Goal: Task Accomplishment & Management: Use online tool/utility

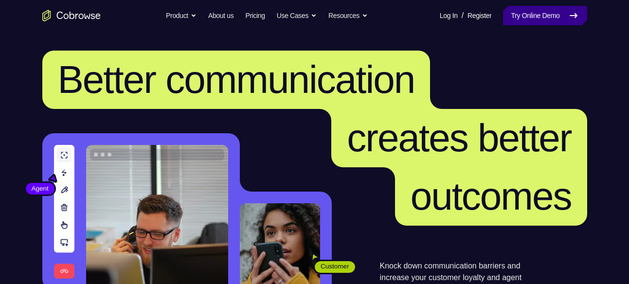
click at [553, 19] on link "Try Online Demo" at bounding box center [545, 15] width 84 height 19
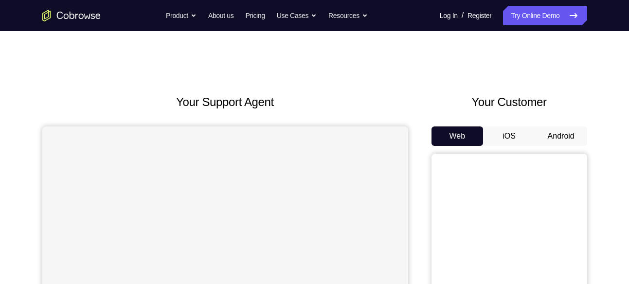
click at [557, 130] on button "Android" at bounding box center [561, 135] width 52 height 19
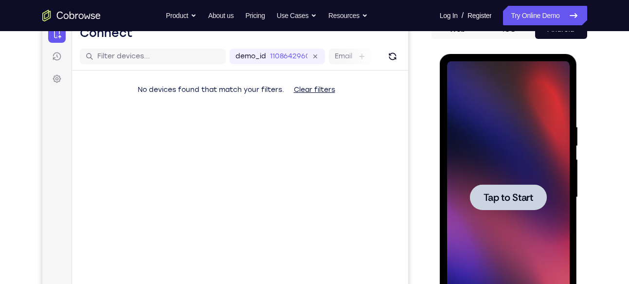
click at [500, 187] on div at bounding box center [508, 197] width 77 height 26
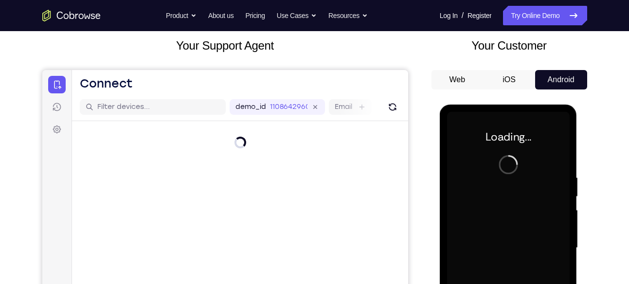
scroll to position [54, 0]
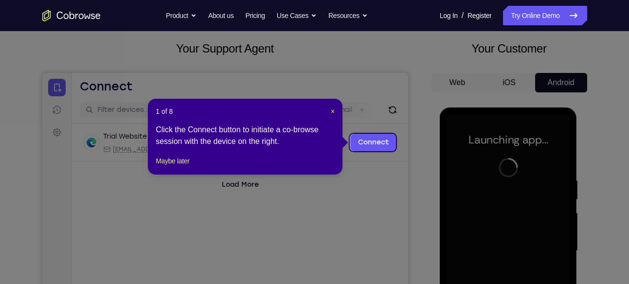
click at [335, 109] on div "1 of 8 × Click the Connect button to initiate a co-browse session with the devi…" at bounding box center [245, 137] width 195 height 76
click at [332, 109] on span "×" at bounding box center [333, 112] width 4 height 8
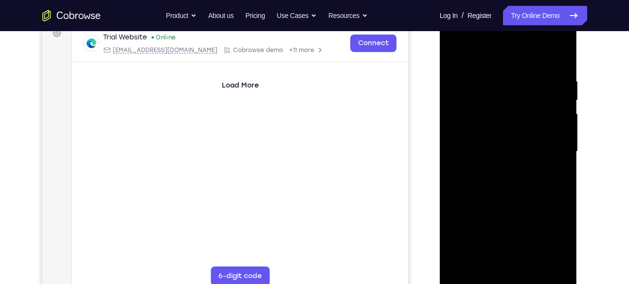
scroll to position [154, 0]
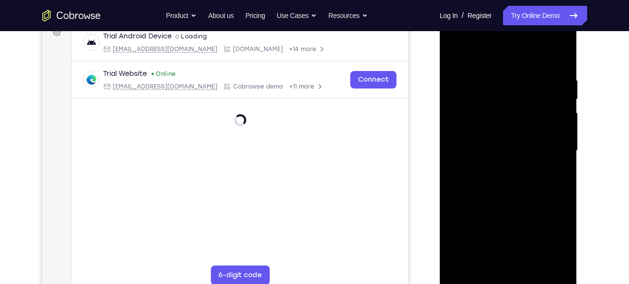
click at [509, 278] on div at bounding box center [508, 151] width 123 height 272
click at [551, 241] on div at bounding box center [508, 151] width 123 height 272
click at [485, 57] on div at bounding box center [508, 151] width 123 height 272
click at [467, 120] on div at bounding box center [508, 151] width 123 height 272
click at [501, 151] on div at bounding box center [508, 151] width 123 height 272
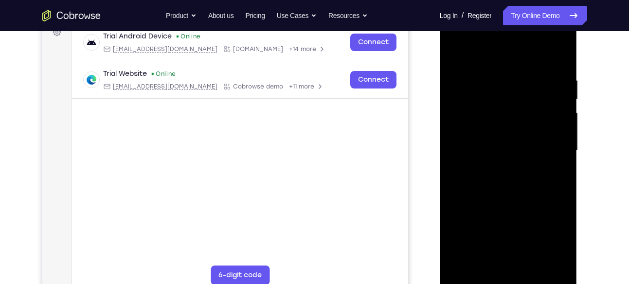
click at [477, 143] on div at bounding box center [508, 151] width 123 height 272
click at [493, 162] on div at bounding box center [508, 151] width 123 height 272
click at [508, 263] on div at bounding box center [508, 151] width 123 height 272
click at [541, 64] on div at bounding box center [508, 151] width 123 height 272
click at [454, 51] on div at bounding box center [508, 151] width 123 height 272
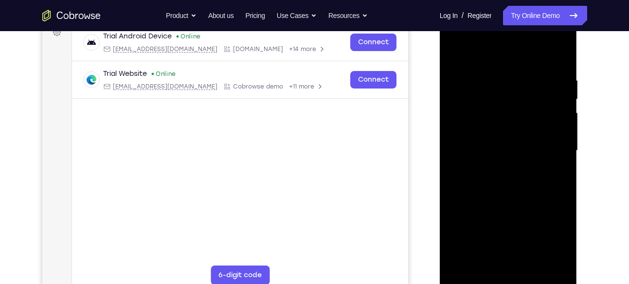
click at [458, 65] on div at bounding box center [508, 151] width 123 height 272
click at [545, 49] on div at bounding box center [508, 151] width 123 height 272
click at [475, 276] on div at bounding box center [508, 151] width 123 height 272
click at [473, 279] on div at bounding box center [508, 151] width 123 height 272
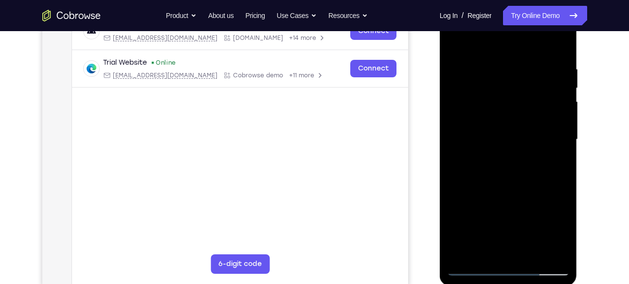
scroll to position [163, 0]
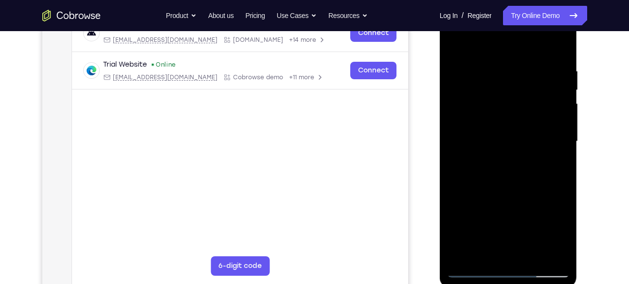
click at [488, 105] on div at bounding box center [508, 141] width 123 height 272
drag, startPoint x: 528, startPoint y: 209, endPoint x: 508, endPoint y: 66, distance: 144.5
click at [508, 66] on div at bounding box center [508, 141] width 123 height 272
click at [480, 84] on div at bounding box center [508, 141] width 123 height 272
click at [495, 183] on div at bounding box center [508, 141] width 123 height 272
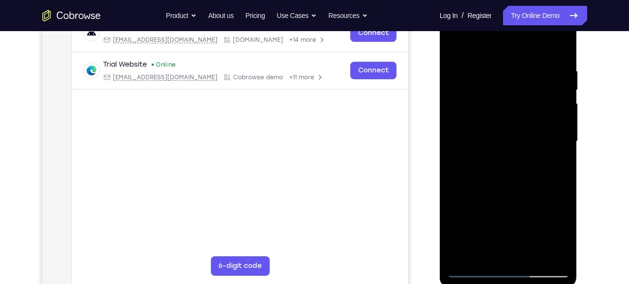
click at [454, 153] on div at bounding box center [508, 141] width 123 height 272
drag, startPoint x: 540, startPoint y: 237, endPoint x: 536, endPoint y: 136, distance: 100.8
click at [536, 136] on div at bounding box center [508, 141] width 123 height 272
click at [473, 269] on div at bounding box center [508, 141] width 123 height 272
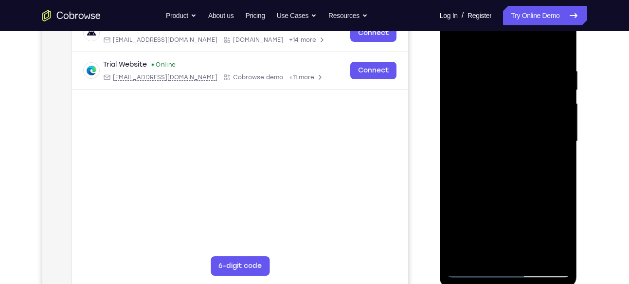
click at [473, 269] on div at bounding box center [508, 141] width 123 height 272
click at [483, 107] on div at bounding box center [508, 141] width 123 height 272
drag, startPoint x: 512, startPoint y: 222, endPoint x: 501, endPoint y: 47, distance: 175.4
click at [501, 47] on div at bounding box center [508, 141] width 123 height 272
click at [455, 43] on div at bounding box center [508, 141] width 123 height 272
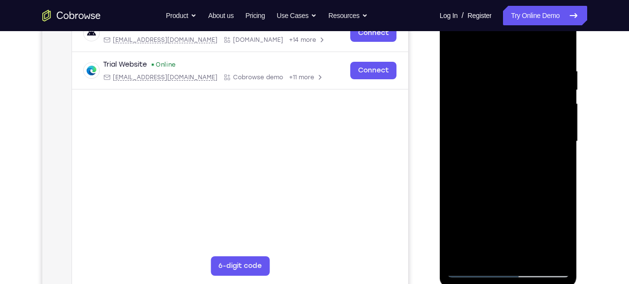
click at [497, 136] on div at bounding box center [508, 141] width 123 height 272
drag, startPoint x: 521, startPoint y: 215, endPoint x: 531, endPoint y: 51, distance: 163.7
click at [531, 51] on div at bounding box center [508, 141] width 123 height 272
drag, startPoint x: 513, startPoint y: 214, endPoint x: 484, endPoint y: 85, distance: 131.5
click at [484, 85] on div at bounding box center [508, 141] width 123 height 272
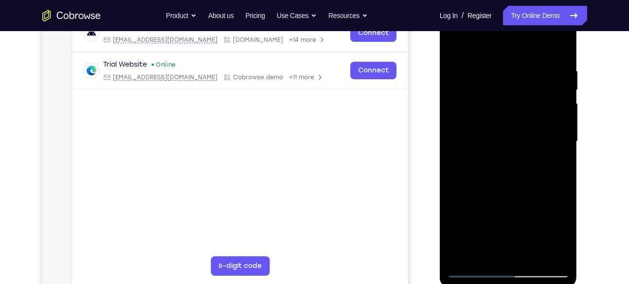
click at [452, 43] on div at bounding box center [508, 141] width 123 height 272
click at [494, 74] on div at bounding box center [508, 141] width 123 height 272
drag, startPoint x: 548, startPoint y: 223, endPoint x: 498, endPoint y: 53, distance: 177.5
click at [498, 53] on div at bounding box center [508, 141] width 123 height 272
click at [493, 222] on div at bounding box center [508, 141] width 123 height 272
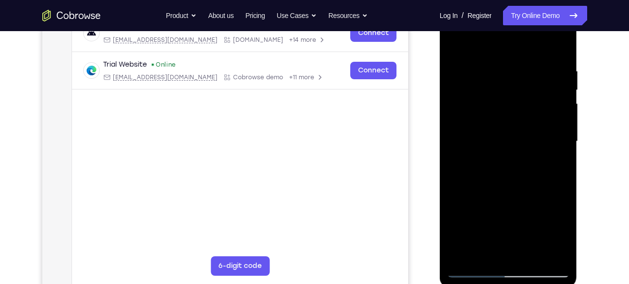
click at [477, 165] on div at bounding box center [508, 141] width 123 height 272
click at [479, 131] on div at bounding box center [508, 141] width 123 height 272
click at [474, 95] on div at bounding box center [508, 141] width 123 height 272
click at [562, 48] on div at bounding box center [508, 141] width 123 height 272
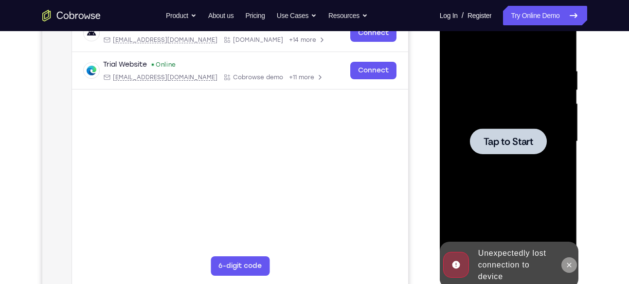
click at [574, 268] on button at bounding box center [569, 265] width 16 height 16
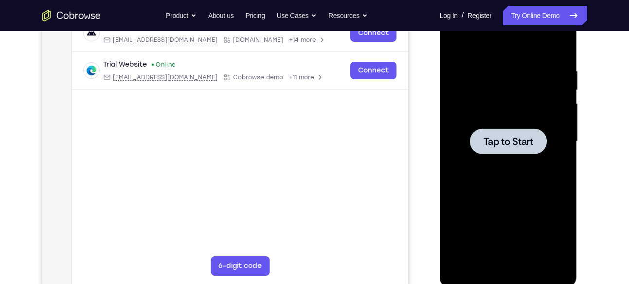
click at [517, 137] on span "Tap to Start" at bounding box center [509, 142] width 50 height 10
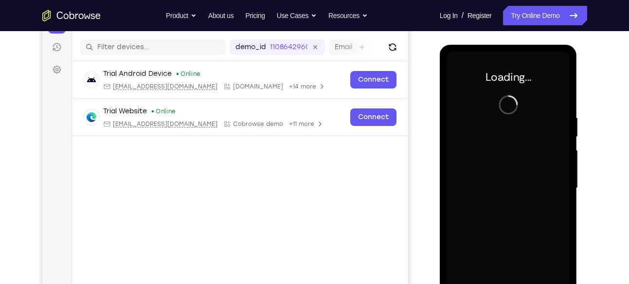
scroll to position [131, 0]
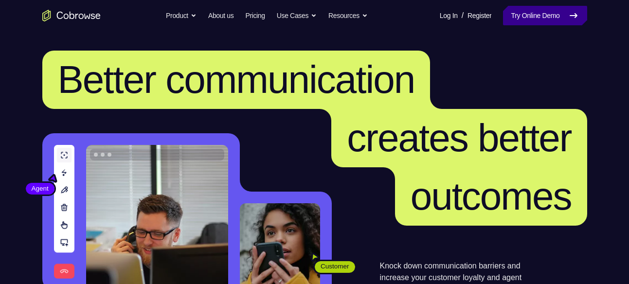
click at [538, 21] on link "Try Online Demo" at bounding box center [545, 15] width 84 height 19
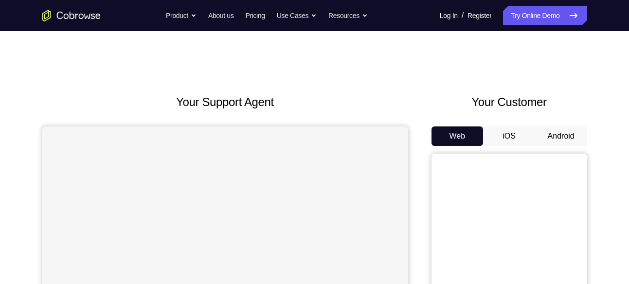
click at [557, 136] on button "Android" at bounding box center [561, 135] width 52 height 19
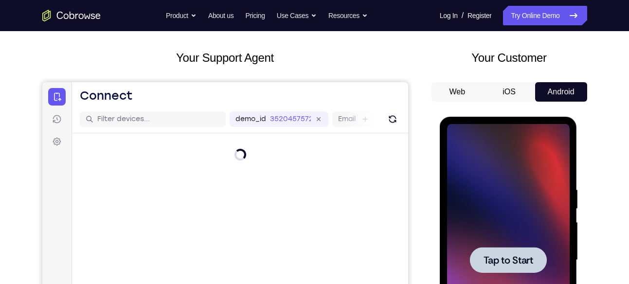
scroll to position [44, 0]
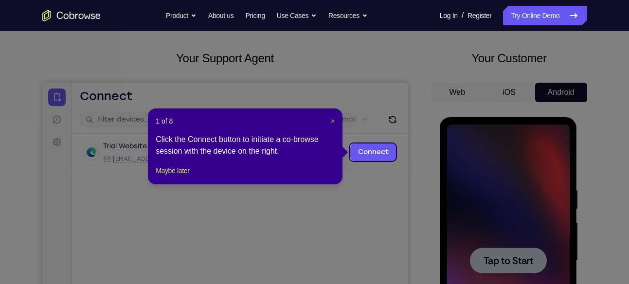
click at [331, 122] on span "×" at bounding box center [333, 121] width 4 height 8
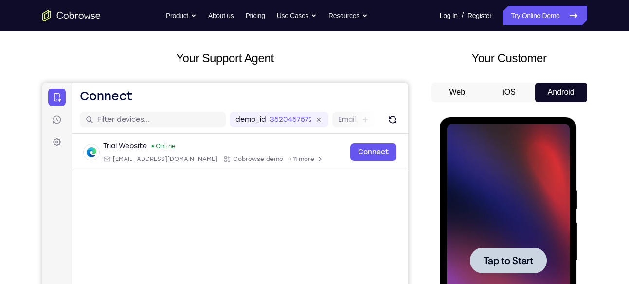
click at [513, 256] on span "Tap to Start" at bounding box center [509, 261] width 50 height 10
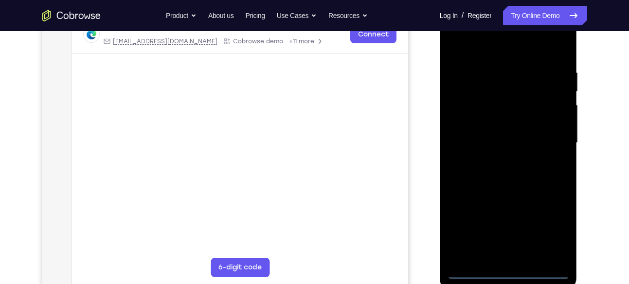
scroll to position [164, 0]
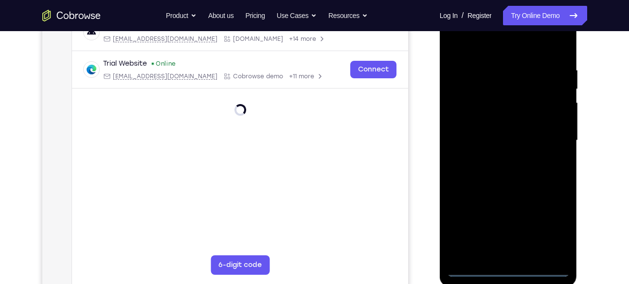
click at [505, 269] on div at bounding box center [508, 140] width 123 height 272
click at [556, 229] on div at bounding box center [508, 140] width 123 height 272
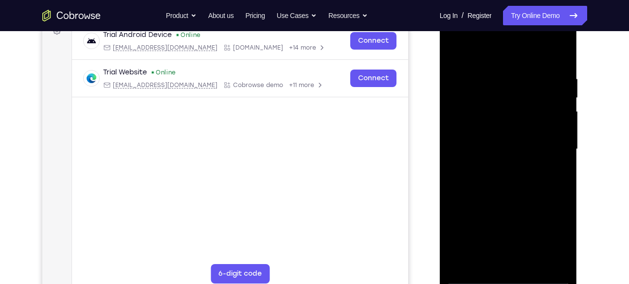
scroll to position [155, 0]
click at [486, 56] on div at bounding box center [508, 150] width 123 height 272
click at [551, 142] on div at bounding box center [508, 150] width 123 height 272
click at [498, 167] on div at bounding box center [508, 150] width 123 height 272
click at [486, 136] on div at bounding box center [508, 150] width 123 height 272
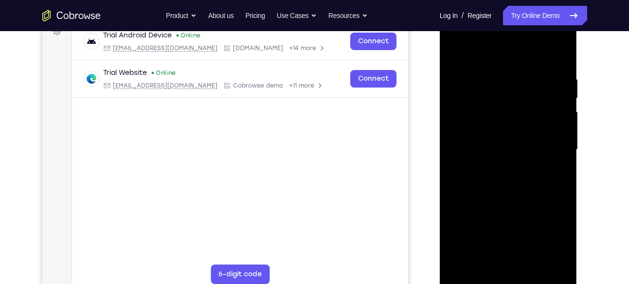
click at [491, 128] on div at bounding box center [508, 150] width 123 height 272
click at [491, 147] on div at bounding box center [508, 150] width 123 height 272
click at [506, 184] on div at bounding box center [508, 150] width 123 height 272
click at [508, 176] on div at bounding box center [508, 150] width 123 height 272
click at [509, 189] on div at bounding box center [508, 150] width 123 height 272
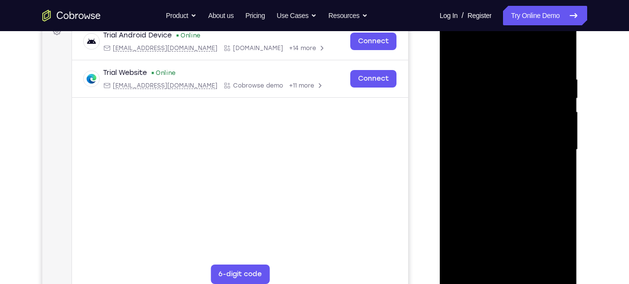
click at [484, 262] on div at bounding box center [508, 150] width 123 height 272
click at [484, 50] on div at bounding box center [508, 150] width 123 height 272
click at [473, 113] on div at bounding box center [508, 150] width 123 height 272
click at [485, 264] on div at bounding box center [508, 150] width 123 height 272
click at [479, 50] on div at bounding box center [508, 150] width 123 height 272
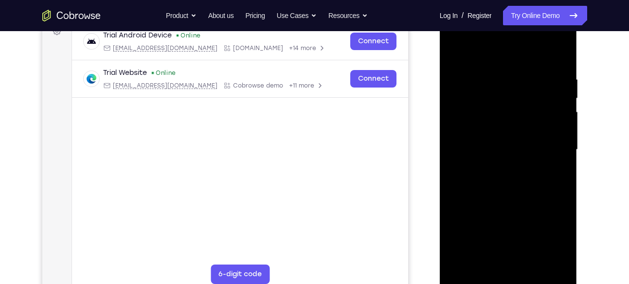
click at [479, 115] on div at bounding box center [508, 150] width 123 height 272
click at [454, 66] on div at bounding box center [508, 150] width 123 height 272
click at [459, 72] on div at bounding box center [508, 150] width 123 height 272
click at [458, 63] on div at bounding box center [508, 150] width 123 height 272
click at [460, 70] on div at bounding box center [508, 150] width 123 height 272
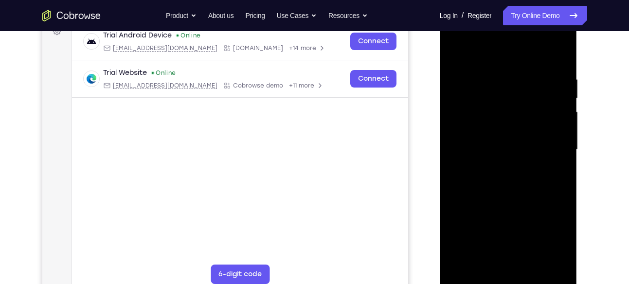
click at [460, 70] on div at bounding box center [508, 150] width 123 height 272
click at [473, 279] on div at bounding box center [508, 150] width 123 height 272
click at [559, 80] on div at bounding box center [508, 150] width 123 height 272
click at [481, 97] on div at bounding box center [508, 150] width 123 height 272
click at [507, 189] on div at bounding box center [508, 150] width 123 height 272
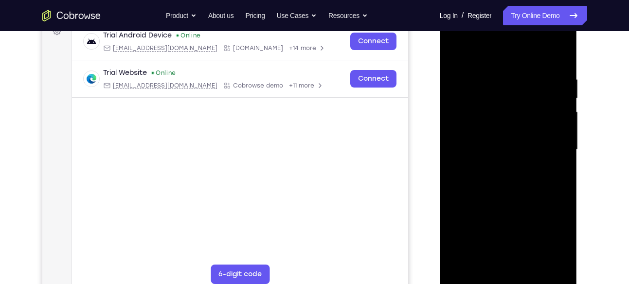
drag, startPoint x: 494, startPoint y: 246, endPoint x: 498, endPoint y: 80, distance: 165.4
click at [498, 80] on div at bounding box center [508, 150] width 123 height 272
drag, startPoint x: 498, startPoint y: 243, endPoint x: 502, endPoint y: 74, distance: 168.9
click at [502, 74] on div at bounding box center [508, 150] width 123 height 272
drag, startPoint x: 500, startPoint y: 234, endPoint x: 500, endPoint y: 81, distance: 153.7
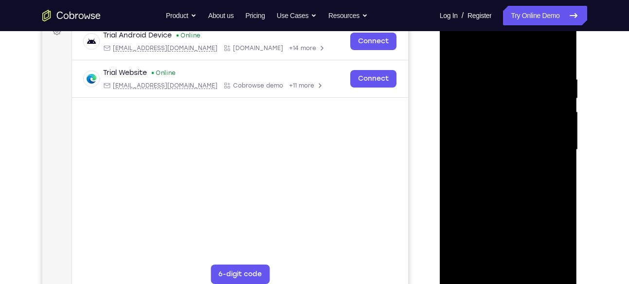
click at [500, 81] on div at bounding box center [508, 150] width 123 height 272
drag, startPoint x: 499, startPoint y: 244, endPoint x: 501, endPoint y: 77, distance: 166.9
click at [501, 77] on div at bounding box center [508, 150] width 123 height 272
drag, startPoint x: 498, startPoint y: 252, endPoint x: 495, endPoint y: 81, distance: 171.2
click at [495, 81] on div at bounding box center [508, 150] width 123 height 272
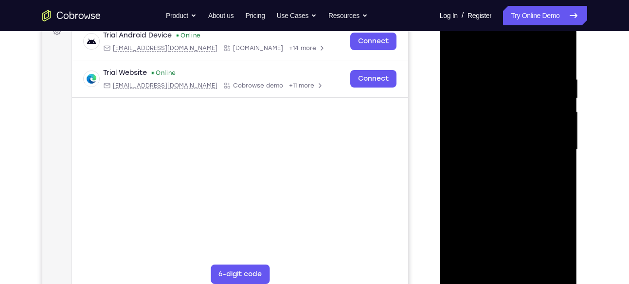
drag, startPoint x: 490, startPoint y: 250, endPoint x: 492, endPoint y: 87, distance: 163.5
click at [492, 87] on div at bounding box center [508, 150] width 123 height 272
drag, startPoint x: 496, startPoint y: 242, endPoint x: 499, endPoint y: 82, distance: 160.6
click at [499, 82] on div at bounding box center [508, 150] width 123 height 272
drag, startPoint x: 494, startPoint y: 241, endPoint x: 495, endPoint y: 77, distance: 163.9
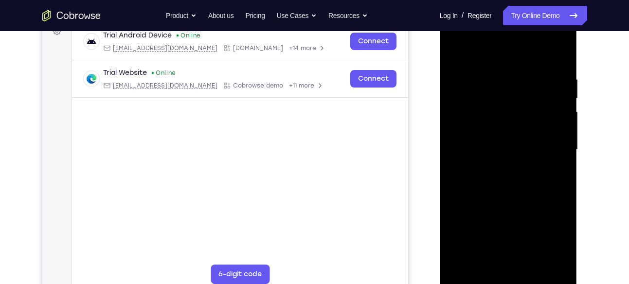
click at [495, 77] on div at bounding box center [508, 150] width 123 height 272
drag, startPoint x: 493, startPoint y: 245, endPoint x: 492, endPoint y: 72, distance: 172.7
click at [492, 72] on div at bounding box center [508, 150] width 123 height 272
drag, startPoint x: 488, startPoint y: 248, endPoint x: 487, endPoint y: 66, distance: 181.9
click at [487, 66] on div at bounding box center [508, 150] width 123 height 272
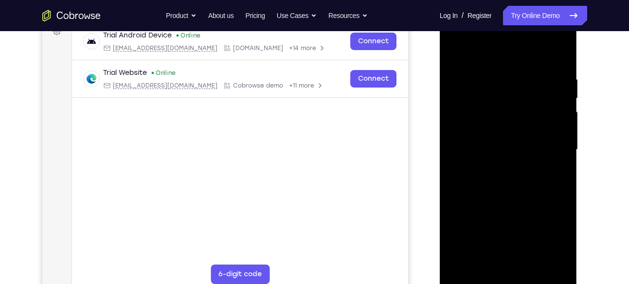
click at [493, 161] on div at bounding box center [508, 150] width 123 height 272
click at [456, 48] on div at bounding box center [508, 150] width 123 height 272
click at [454, 50] on div at bounding box center [508, 150] width 123 height 272
click at [552, 161] on div at bounding box center [508, 150] width 123 height 272
drag, startPoint x: 499, startPoint y: 233, endPoint x: 502, endPoint y: 66, distance: 167.4
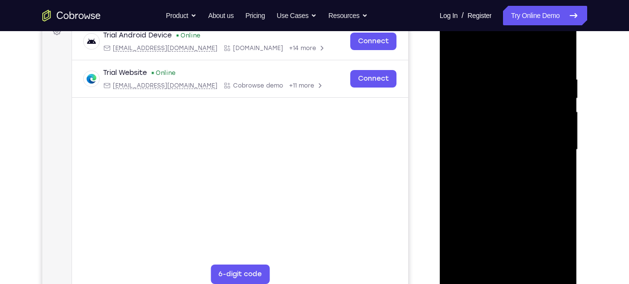
click at [502, 66] on div at bounding box center [508, 150] width 123 height 272
drag, startPoint x: 494, startPoint y: 231, endPoint x: 491, endPoint y: 50, distance: 181.5
click at [491, 50] on div at bounding box center [508, 150] width 123 height 272
click at [456, 49] on div at bounding box center [508, 150] width 123 height 272
drag, startPoint x: 526, startPoint y: 223, endPoint x: 526, endPoint y: 256, distance: 33.1
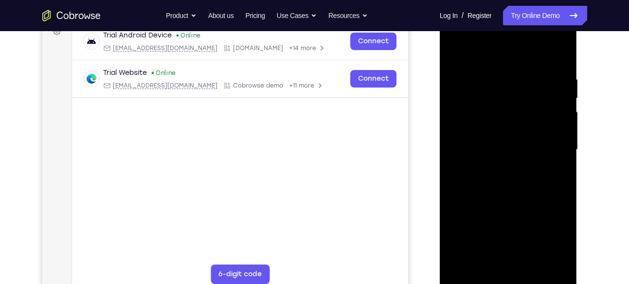
click at [526, 256] on div at bounding box center [508, 150] width 123 height 272
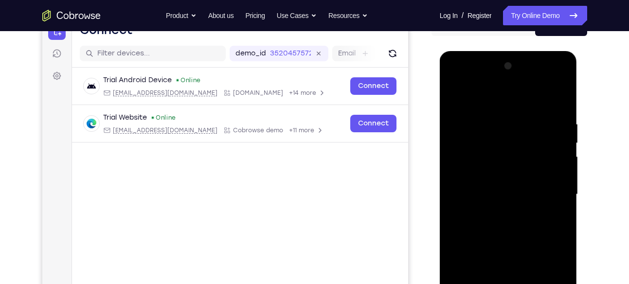
scroll to position [109, 0]
click at [457, 95] on div at bounding box center [508, 195] width 123 height 272
click at [470, 124] on div at bounding box center [508, 195] width 123 height 272
click at [477, 124] on div at bounding box center [508, 195] width 123 height 272
click at [466, 123] on div at bounding box center [508, 195] width 123 height 272
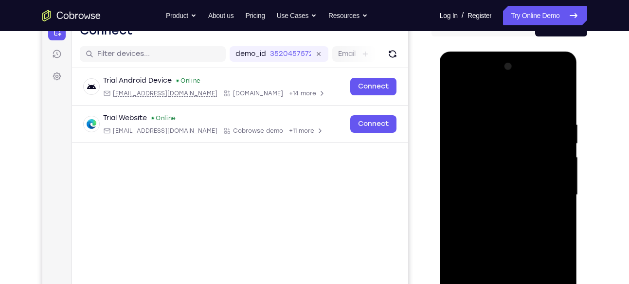
click at [464, 123] on div at bounding box center [508, 195] width 123 height 272
click at [458, 203] on div at bounding box center [508, 195] width 123 height 272
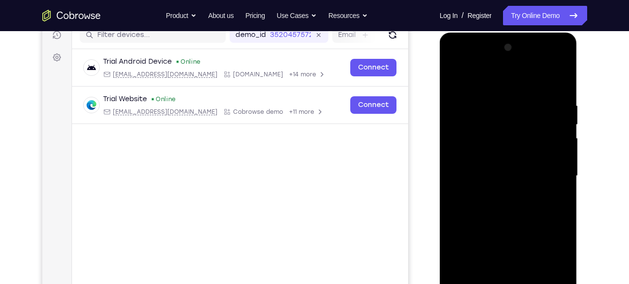
scroll to position [127, 0]
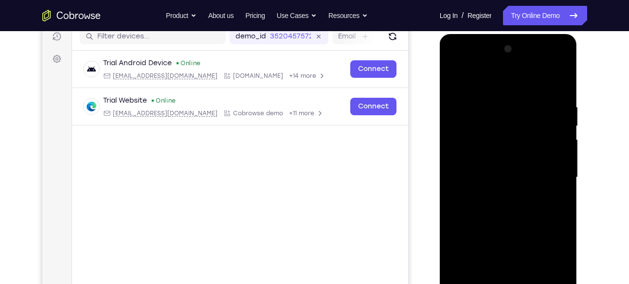
click at [561, 54] on div at bounding box center [508, 177] width 123 height 272
click at [518, 187] on div at bounding box center [508, 177] width 123 height 272
click at [559, 54] on div at bounding box center [508, 177] width 123 height 272
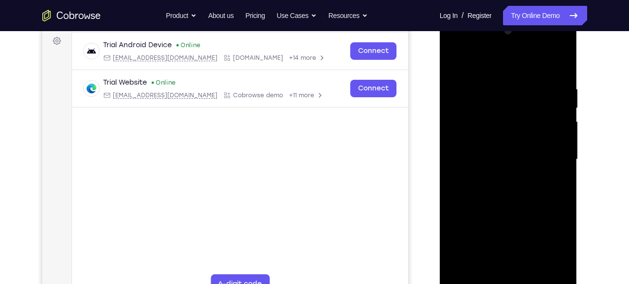
scroll to position [143, 0]
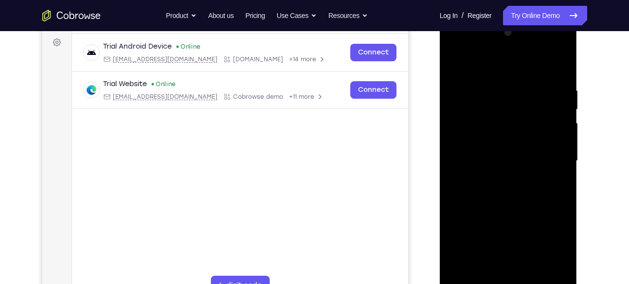
click at [456, 63] on div at bounding box center [508, 161] width 123 height 272
click at [487, 106] on div at bounding box center [508, 161] width 123 height 272
click at [502, 161] on div at bounding box center [508, 161] width 123 height 272
drag, startPoint x: 497, startPoint y: 243, endPoint x: 500, endPoint y: 97, distance: 146.0
click at [500, 97] on div at bounding box center [508, 161] width 123 height 272
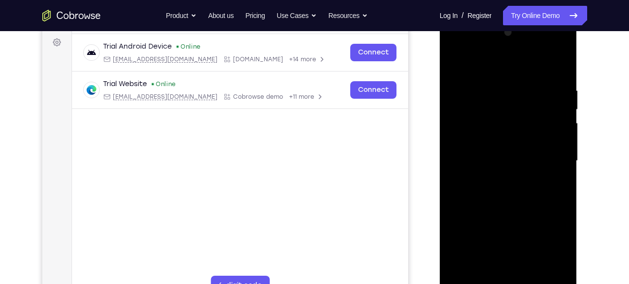
drag, startPoint x: 497, startPoint y: 245, endPoint x: 493, endPoint y: 87, distance: 158.1
click at [493, 87] on div at bounding box center [508, 161] width 123 height 272
drag, startPoint x: 492, startPoint y: 255, endPoint x: 497, endPoint y: 117, distance: 138.2
click at [497, 117] on div at bounding box center [508, 161] width 123 height 272
drag, startPoint x: 487, startPoint y: 245, endPoint x: 494, endPoint y: 102, distance: 143.2
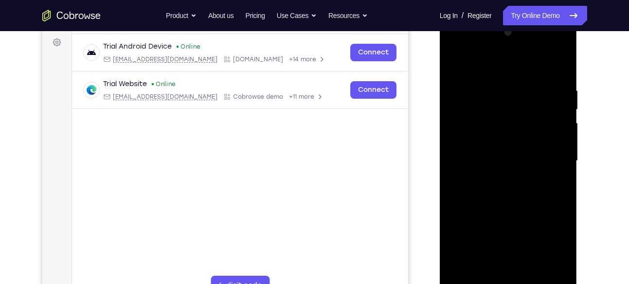
click at [494, 102] on div at bounding box center [508, 161] width 123 height 272
click at [483, 78] on div at bounding box center [508, 161] width 123 height 272
drag, startPoint x: 529, startPoint y: 90, endPoint x: 529, endPoint y: 247, distance: 156.6
click at [529, 247] on div at bounding box center [508, 161] width 123 height 272
click at [460, 85] on div at bounding box center [508, 161] width 123 height 272
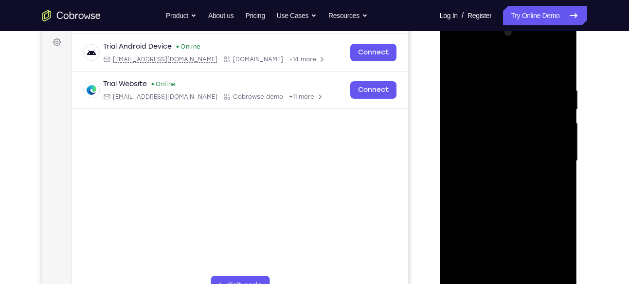
click at [454, 59] on div at bounding box center [508, 161] width 123 height 272
drag, startPoint x: 492, startPoint y: 256, endPoint x: 481, endPoint y: 78, distance: 178.4
click at [481, 78] on div at bounding box center [508, 161] width 123 height 272
drag, startPoint x: 501, startPoint y: 256, endPoint x: 498, endPoint y: 109, distance: 146.4
click at [498, 109] on div at bounding box center [508, 161] width 123 height 272
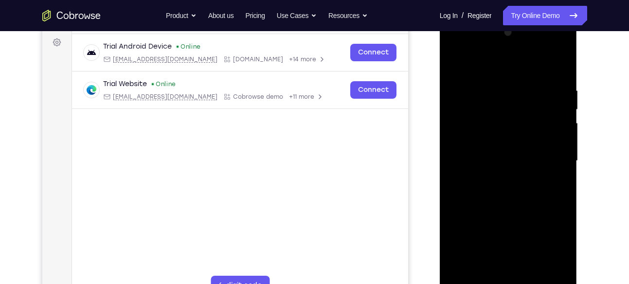
drag, startPoint x: 498, startPoint y: 254, endPoint x: 499, endPoint y: 108, distance: 146.9
click at [499, 108] on div at bounding box center [508, 161] width 123 height 272
drag, startPoint x: 494, startPoint y: 253, endPoint x: 495, endPoint y: 85, distance: 168.3
click at [495, 85] on div at bounding box center [508, 161] width 123 height 272
drag, startPoint x: 490, startPoint y: 256, endPoint x: 496, endPoint y: 105, distance: 151.4
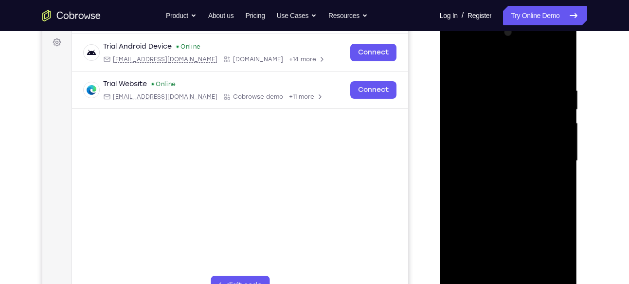
click at [496, 105] on div at bounding box center [508, 161] width 123 height 272
drag, startPoint x: 493, startPoint y: 261, endPoint x: 494, endPoint y: 80, distance: 181.0
click at [494, 80] on div at bounding box center [508, 161] width 123 height 272
drag, startPoint x: 489, startPoint y: 259, endPoint x: 495, endPoint y: 76, distance: 182.5
click at [495, 76] on div at bounding box center [508, 161] width 123 height 272
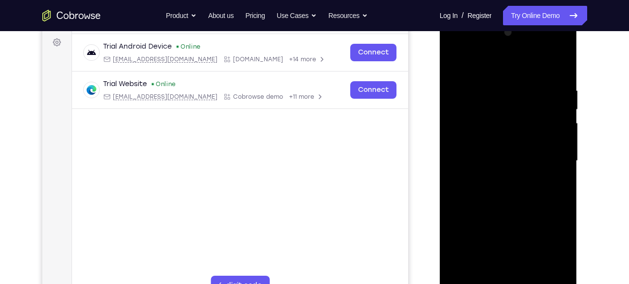
drag, startPoint x: 490, startPoint y: 254, endPoint x: 491, endPoint y: 82, distance: 172.7
click at [491, 82] on div at bounding box center [508, 161] width 123 height 272
drag, startPoint x: 492, startPoint y: 256, endPoint x: 497, endPoint y: 75, distance: 180.5
click at [497, 75] on div at bounding box center [508, 161] width 123 height 272
drag, startPoint x: 487, startPoint y: 244, endPoint x: 488, endPoint y: 84, distance: 160.5
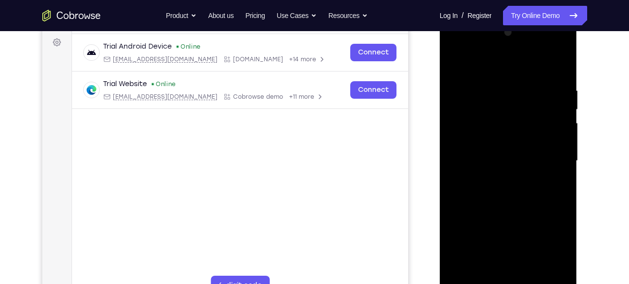
click at [488, 84] on div at bounding box center [508, 161] width 123 height 272
